Goal: Information Seeking & Learning: Learn about a topic

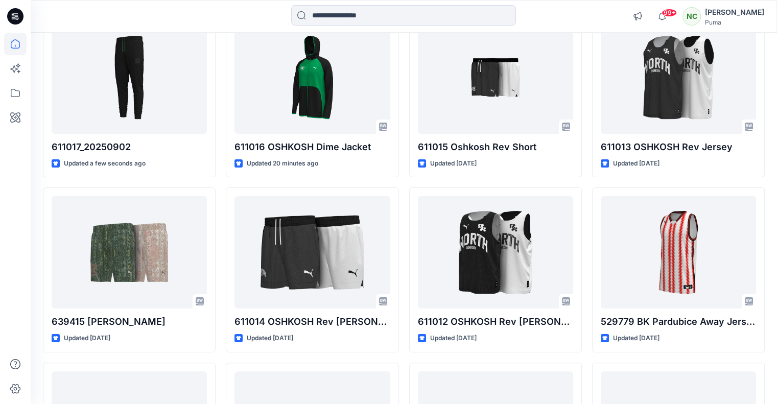
scroll to position [132, 0]
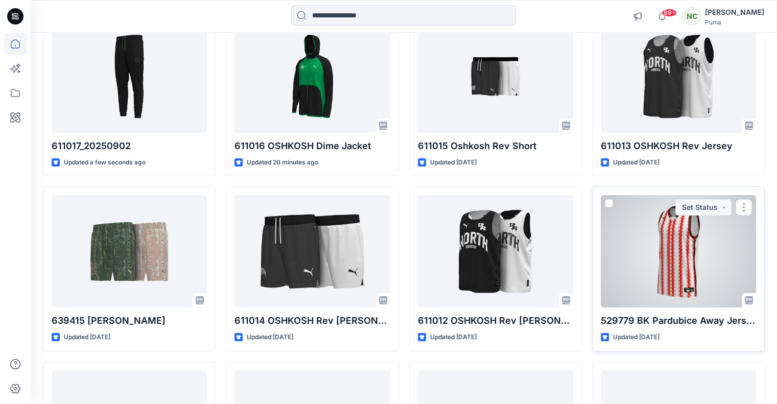
click at [677, 269] on div at bounding box center [678, 251] width 155 height 112
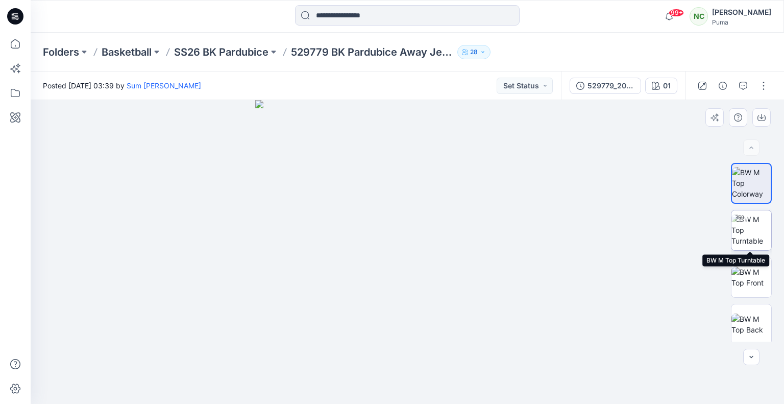
click at [756, 236] on img at bounding box center [752, 230] width 40 height 32
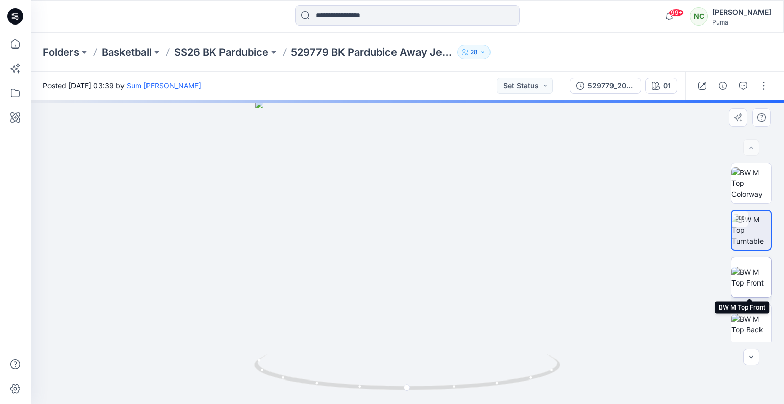
click at [746, 280] on img at bounding box center [752, 277] width 40 height 21
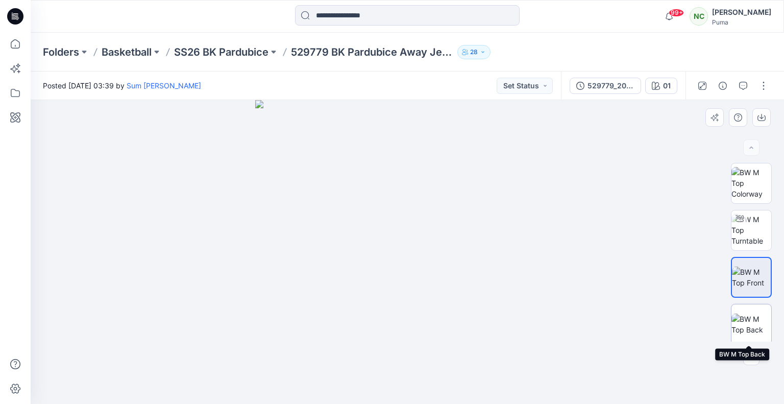
click at [759, 322] on img at bounding box center [752, 324] width 40 height 21
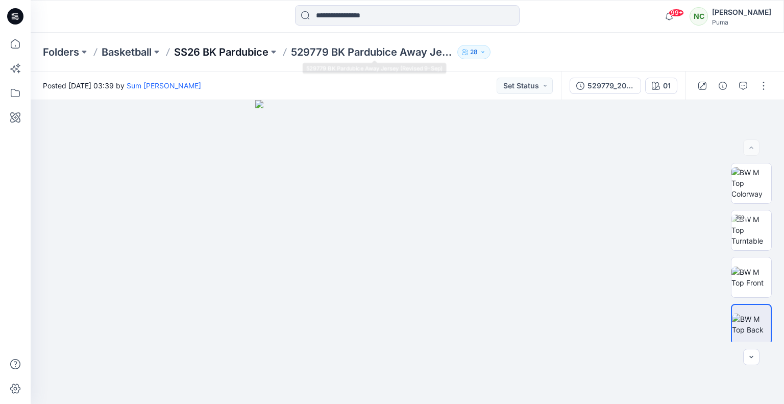
click at [250, 51] on p "SS26 BK Pardubice" at bounding box center [221, 52] width 94 height 14
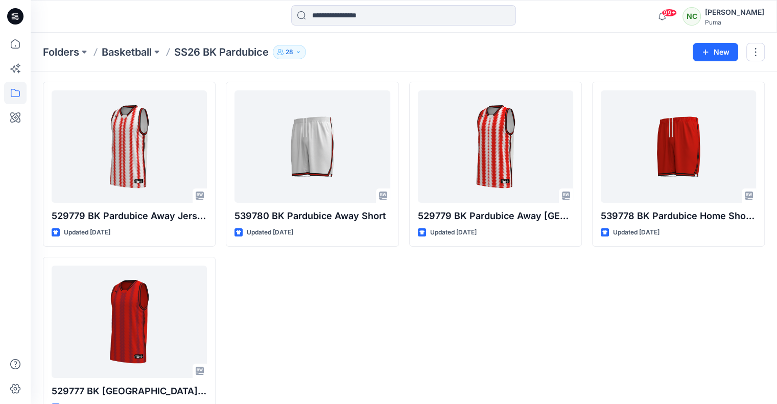
scroll to position [33, 0]
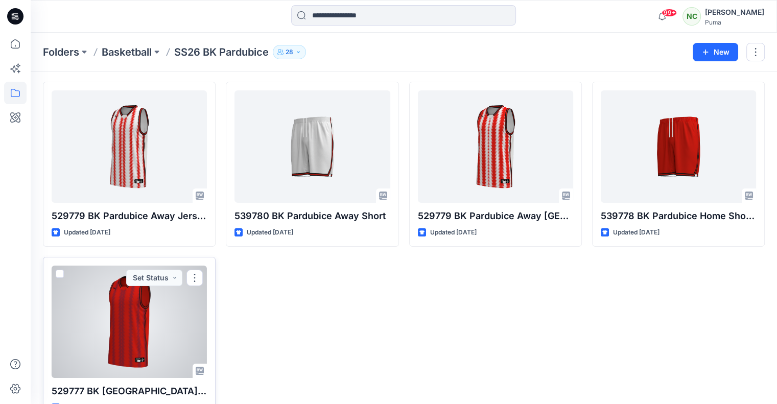
click at [143, 317] on div at bounding box center [129, 322] width 155 height 112
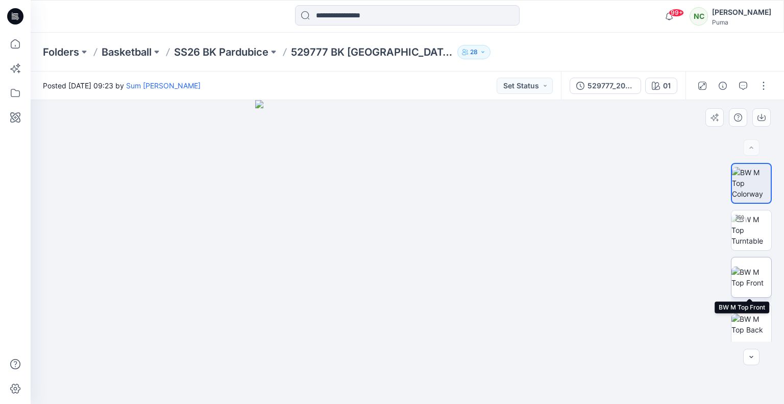
click at [747, 274] on img at bounding box center [752, 277] width 40 height 21
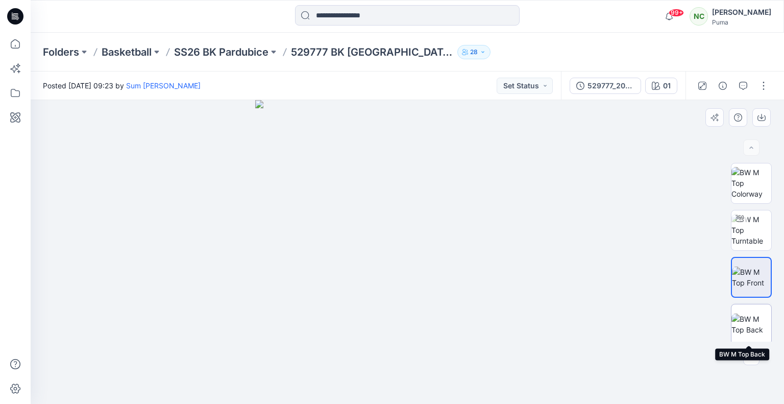
click at [753, 320] on img at bounding box center [752, 324] width 40 height 21
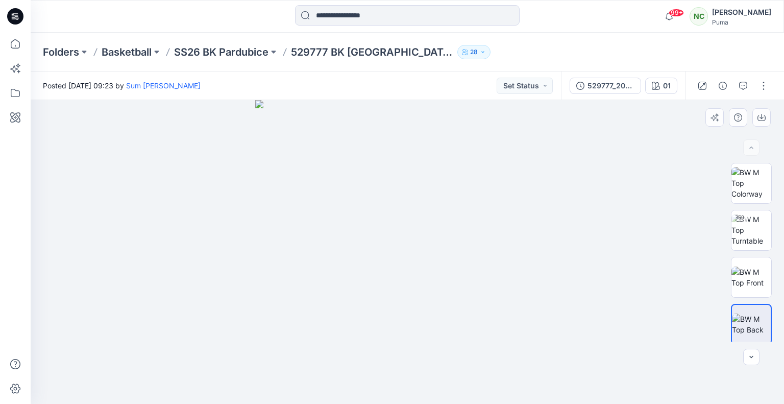
click at [702, 282] on div at bounding box center [408, 252] width 754 height 304
click at [212, 47] on p "SS26 BK Pardubice" at bounding box center [221, 52] width 94 height 14
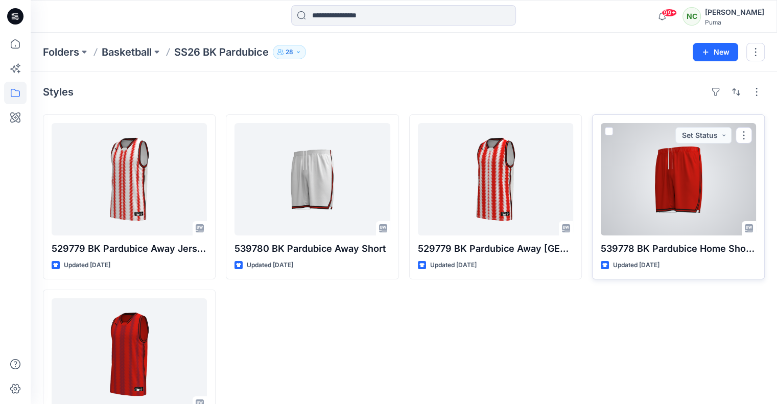
click at [653, 195] on div at bounding box center [678, 179] width 155 height 112
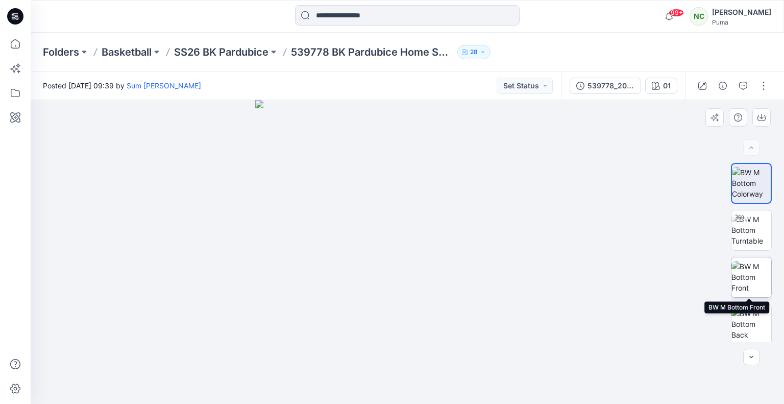
click at [759, 278] on img at bounding box center [752, 277] width 40 height 32
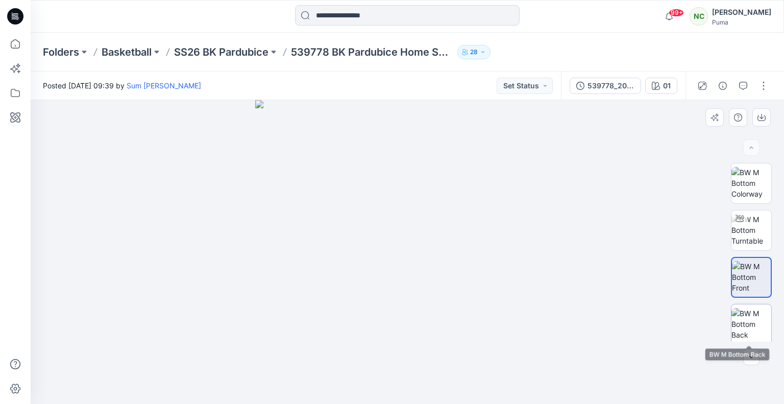
click at [747, 313] on img at bounding box center [752, 324] width 40 height 32
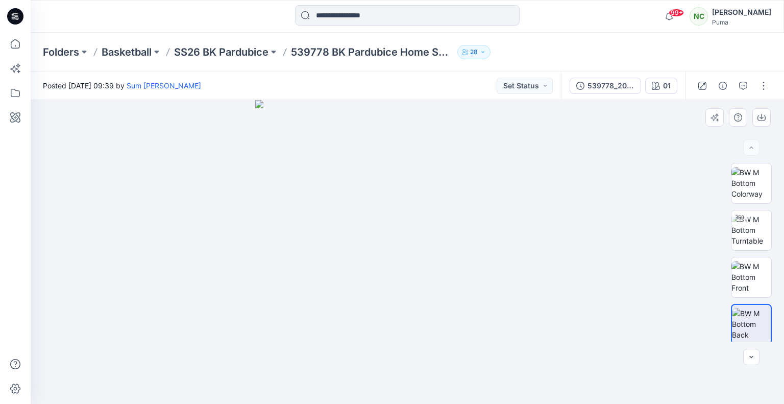
click at [667, 218] on div at bounding box center [408, 252] width 754 height 304
click at [192, 324] on div at bounding box center [408, 252] width 754 height 304
click at [241, 41] on div "Folders Basketball SS26 BK Pardubice 539778 BK Pardubice Home Shorts 28" at bounding box center [408, 52] width 754 height 39
click at [241, 47] on p "SS26 BK Pardubice" at bounding box center [221, 52] width 94 height 14
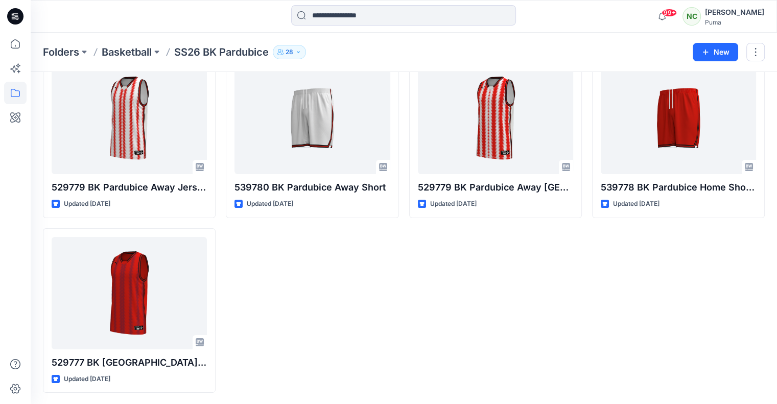
scroll to position [61, 0]
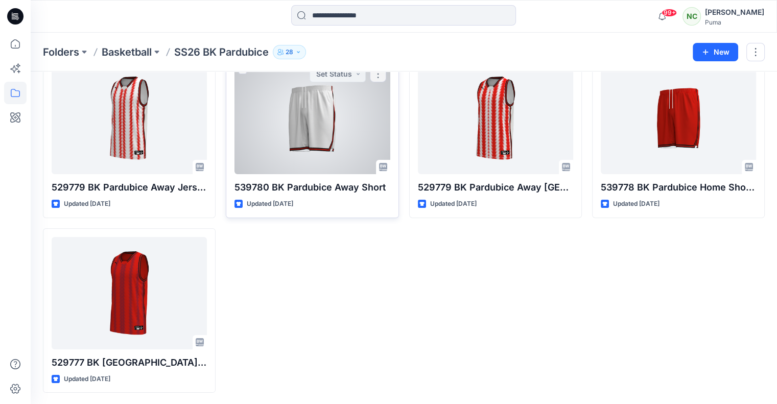
click at [298, 144] on div at bounding box center [311, 118] width 155 height 112
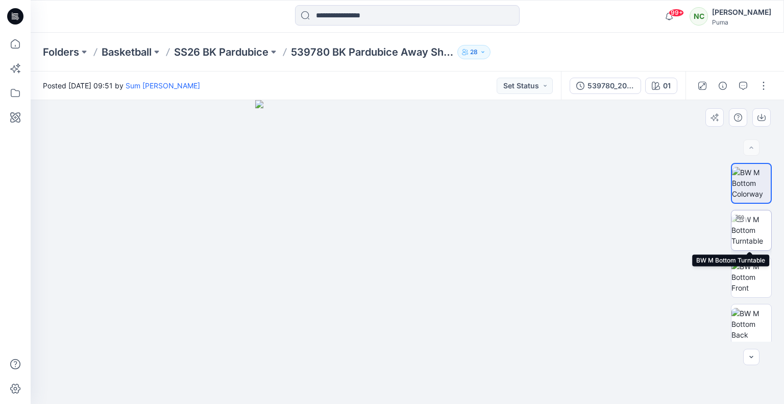
click at [751, 231] on img at bounding box center [752, 230] width 40 height 32
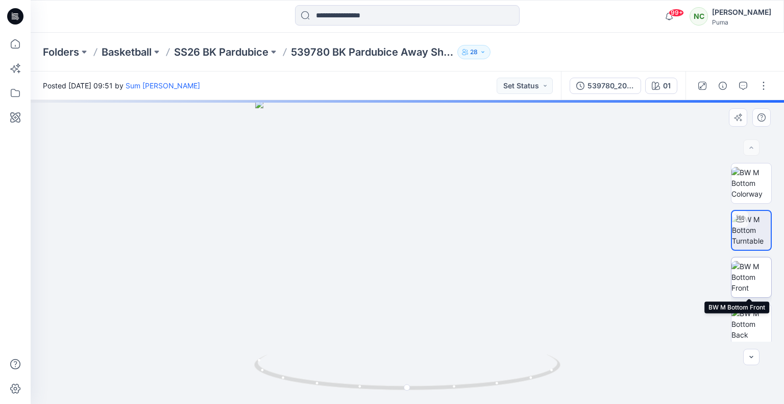
click at [744, 275] on img at bounding box center [752, 277] width 40 height 32
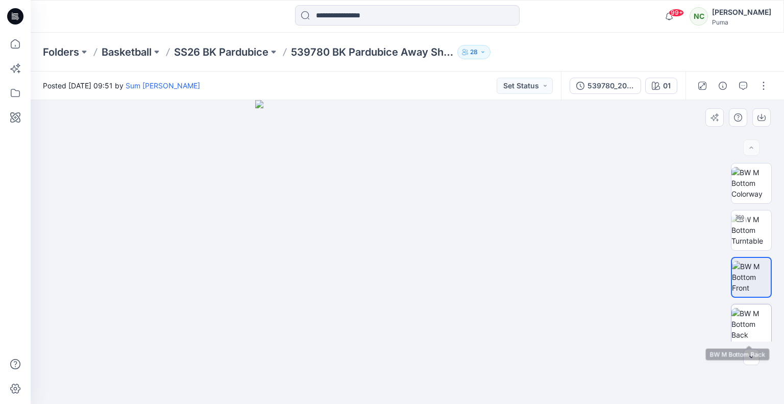
click at [749, 319] on img at bounding box center [752, 324] width 40 height 32
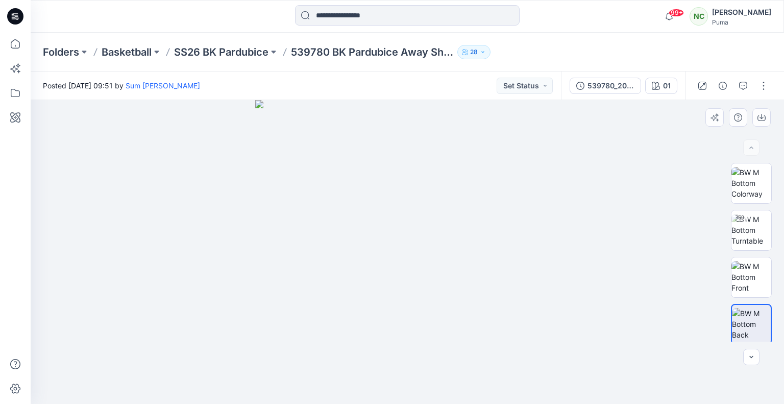
click at [655, 180] on div at bounding box center [408, 252] width 754 height 304
click at [218, 49] on p "SS26 BK Pardubice" at bounding box center [221, 52] width 94 height 14
